Goal: Task Accomplishment & Management: Use online tool/utility

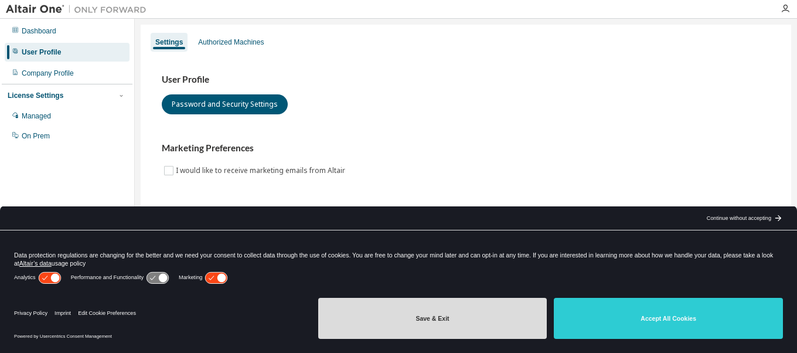
click at [512, 320] on button "Save & Exit" at bounding box center [432, 318] width 229 height 41
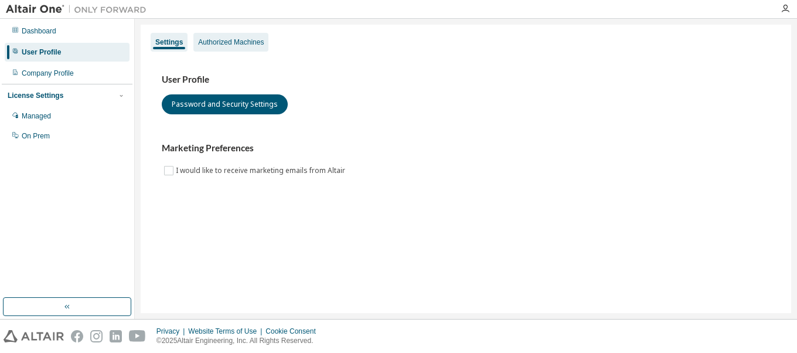
click at [252, 44] on div "Authorized Machines" at bounding box center [231, 42] width 66 height 9
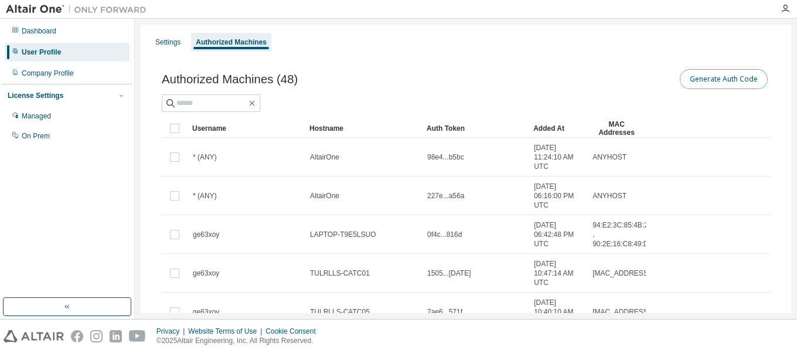
click at [694, 77] on button "Generate Auth Code" at bounding box center [724, 79] width 88 height 20
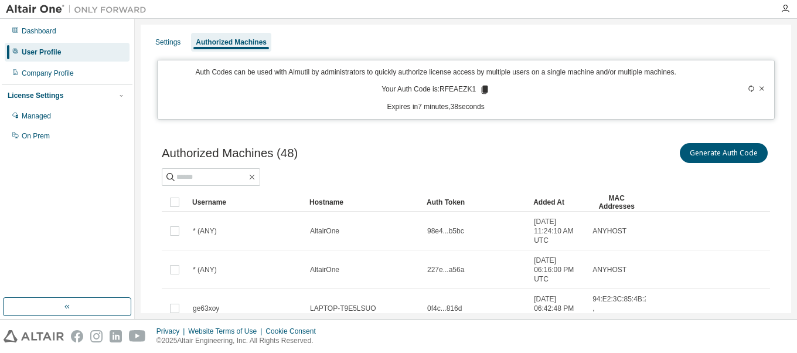
click at [742, 89] on div at bounding box center [737, 89] width 60 height 45
click at [748, 86] on icon at bounding box center [751, 88] width 7 height 7
